Goal: Consume media (video, audio): Consume media (video, audio)

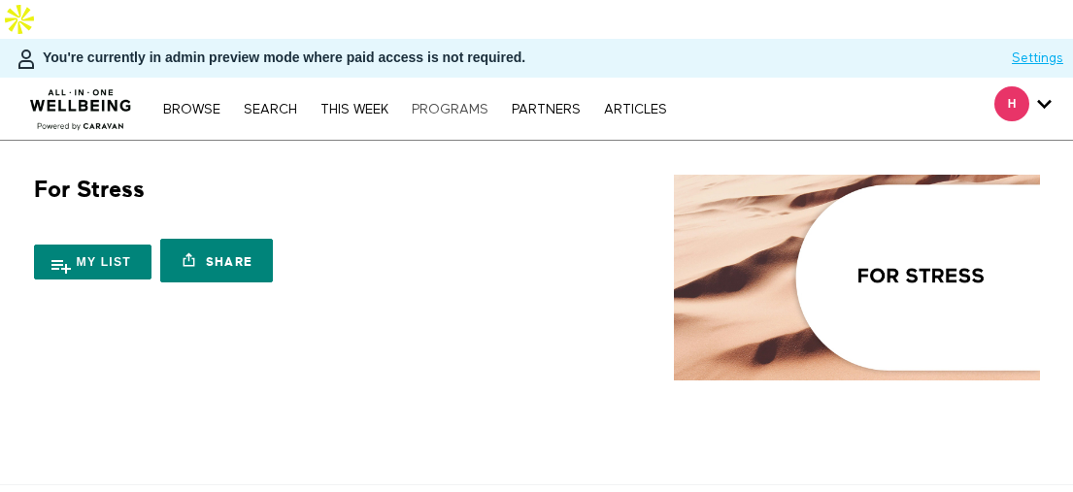
click at [462, 103] on link "PROGRAMS" at bounding box center [450, 110] width 96 height 14
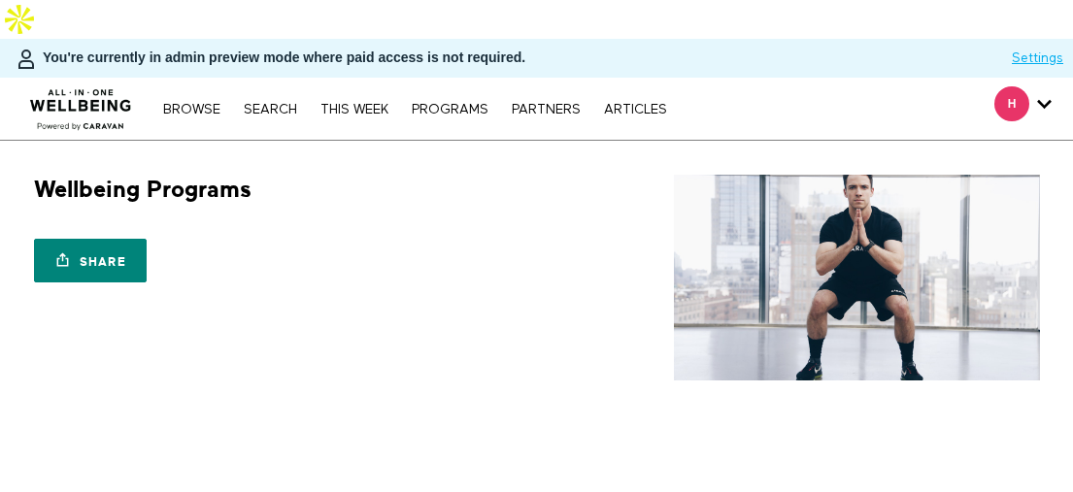
click at [526, 205] on div "Share Share with your friends https://app.allinonewellbeing.com/programs-1" at bounding box center [282, 248] width 496 height 87
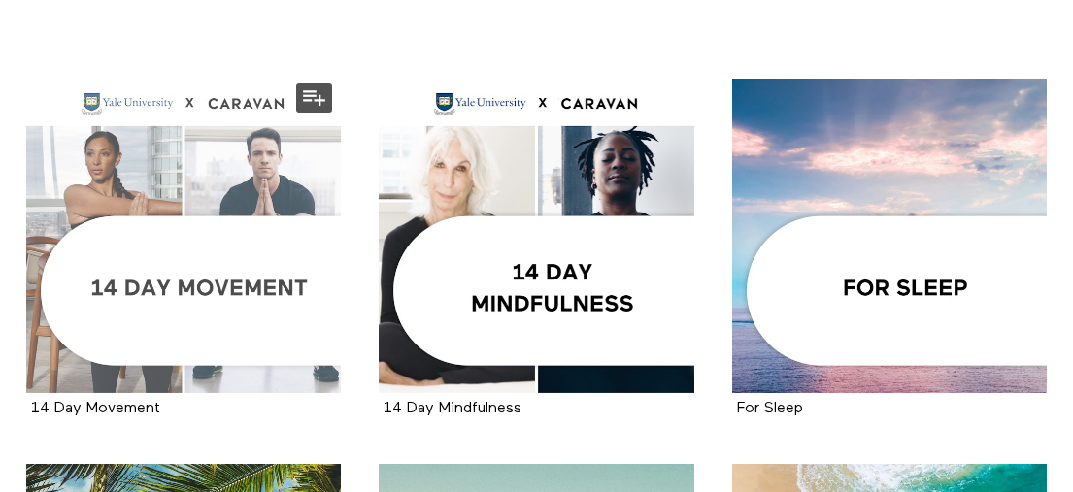
scroll to position [461, 0]
